Goal: Connect with others: Connect with others

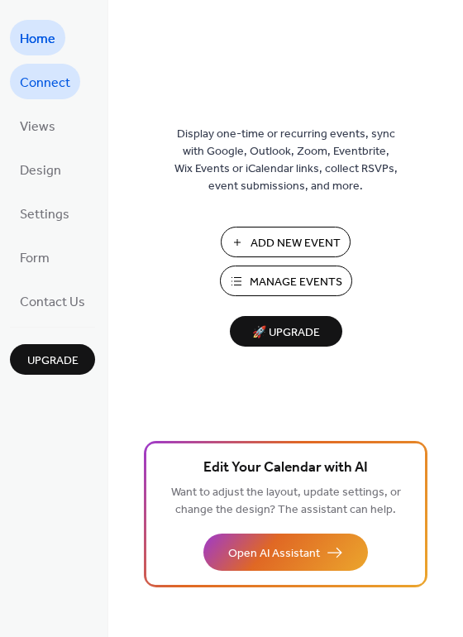
click at [38, 83] on span "Connect" at bounding box center [45, 83] width 50 height 26
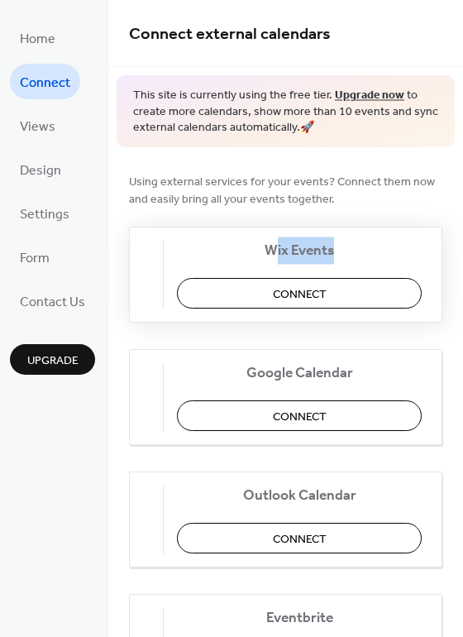
drag, startPoint x: 285, startPoint y: 246, endPoint x: 405, endPoint y: 255, distance: 120.2
click at [405, 255] on span "Wix Events" at bounding box center [299, 249] width 245 height 17
click at [317, 294] on span "Connect" at bounding box center [300, 293] width 54 height 17
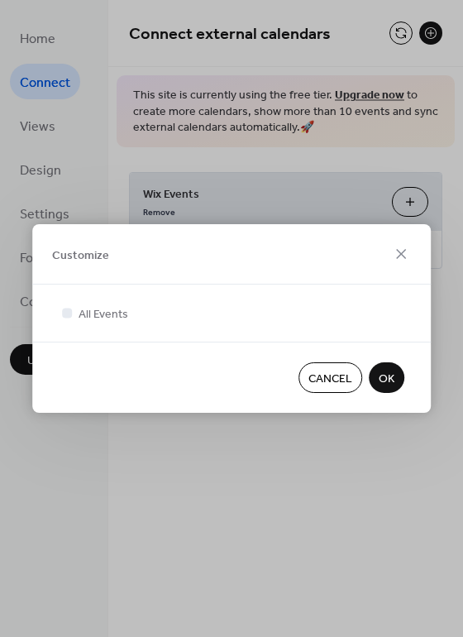
click at [392, 384] on span "OK" at bounding box center [387, 378] width 16 height 17
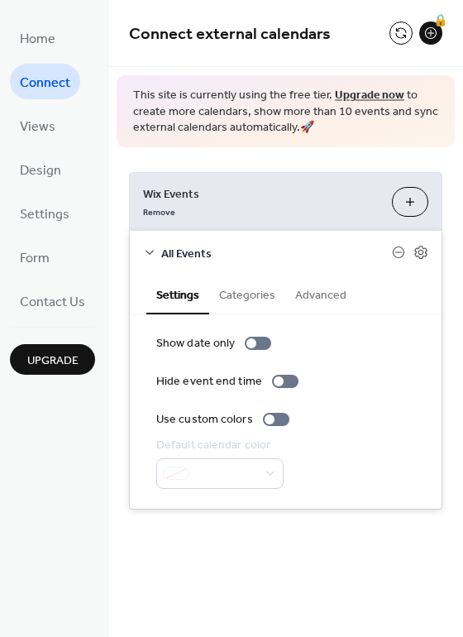
click at [35, 74] on span "Connect" at bounding box center [45, 83] width 50 height 26
click at [55, 77] on span "Connect" at bounding box center [45, 83] width 50 height 26
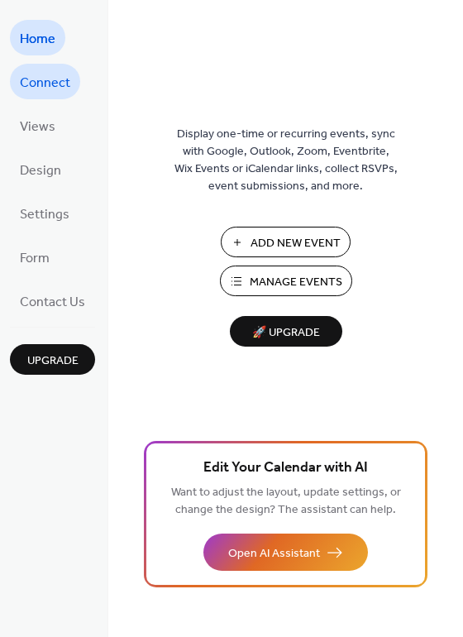
click at [50, 76] on span "Connect" at bounding box center [45, 83] width 50 height 26
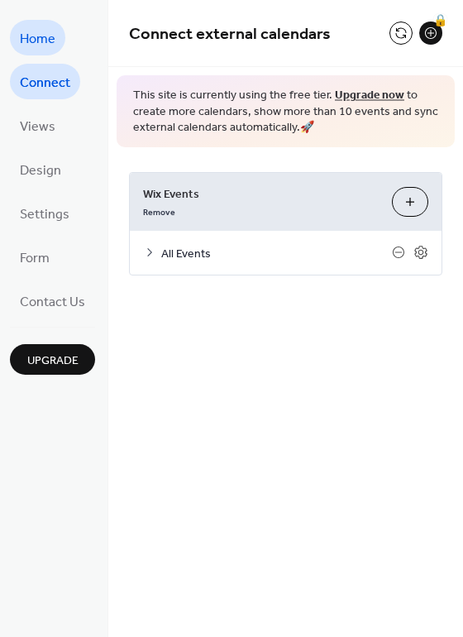
click at [38, 44] on span "Home" at bounding box center [38, 39] width 36 height 26
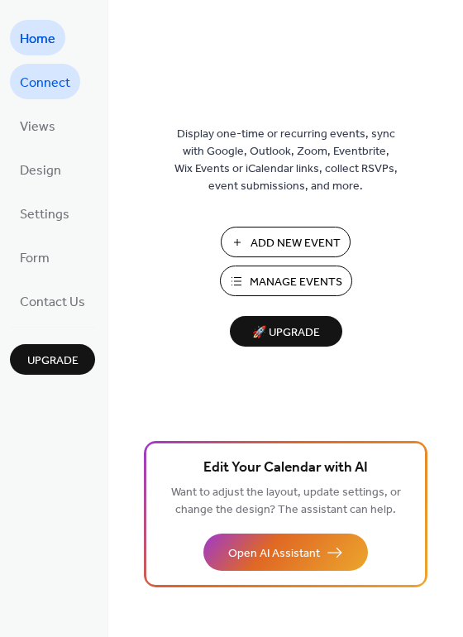
click at [50, 74] on span "Connect" at bounding box center [45, 83] width 50 height 26
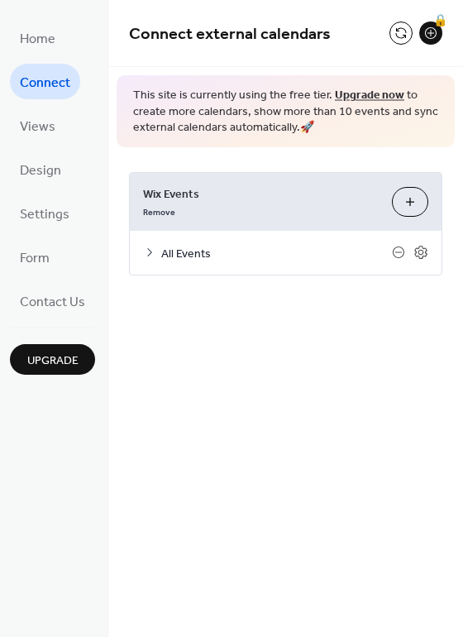
click at [412, 199] on button "Customize" at bounding box center [410, 202] width 36 height 30
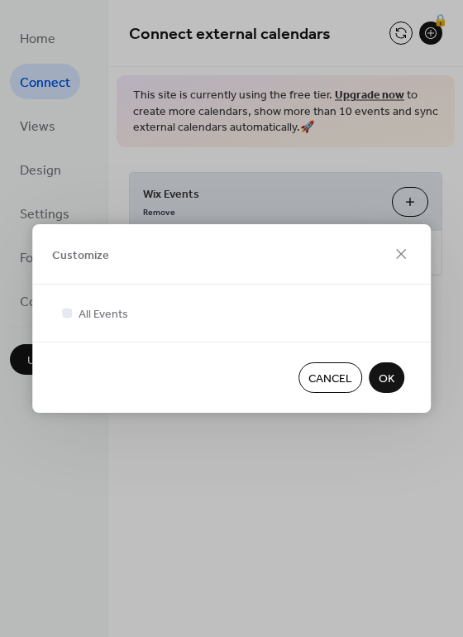
click at [389, 370] on span "OK" at bounding box center [387, 378] width 16 height 17
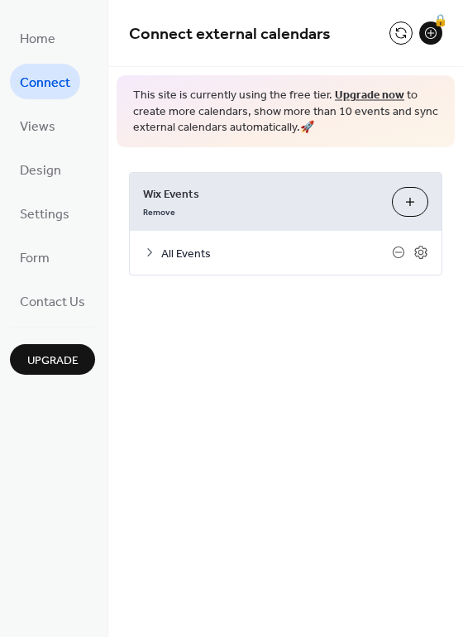
click at [147, 250] on icon at bounding box center [149, 252] width 13 height 13
